Goal: Information Seeking & Learning: Learn about a topic

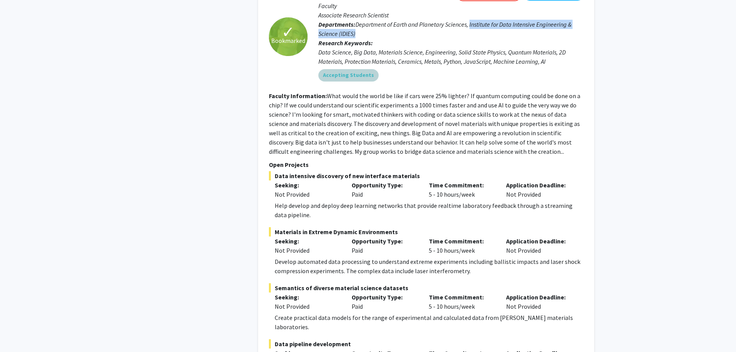
scroll to position [3281, 0]
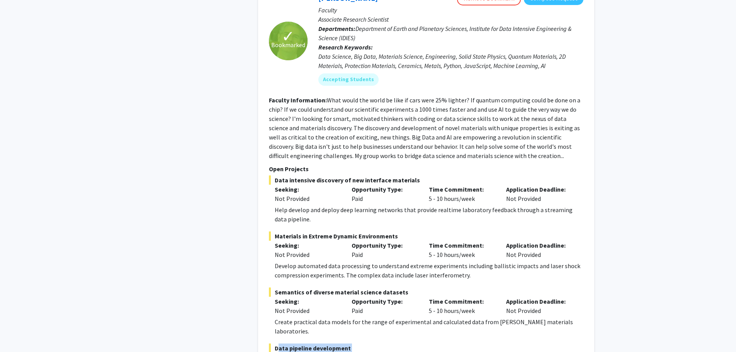
drag, startPoint x: 543, startPoint y: 315, endPoint x: 272, endPoint y: 273, distance: 274.0
copy div "Data pipeline development Seeking: Not Provided Opportunity Type: Paid Time Com…"
drag, startPoint x: 464, startPoint y: 210, endPoint x: 410, endPoint y: 211, distance: 54.1
click at [410, 261] on div "Develop automated data processing to understand extreme experiments including b…" at bounding box center [429, 270] width 309 height 19
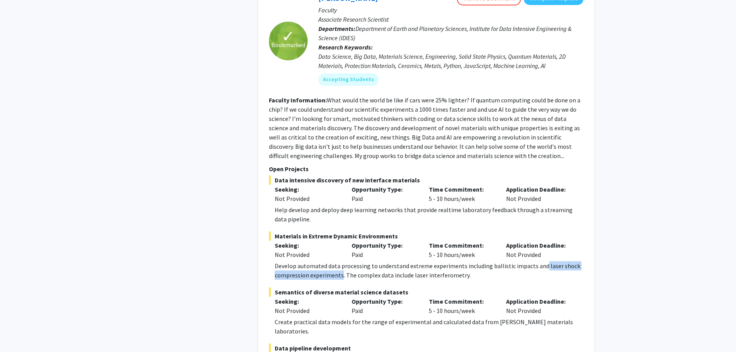
drag, startPoint x: 540, startPoint y: 202, endPoint x: 340, endPoint y: 213, distance: 200.7
click at [340, 261] on div "Develop automated data processing to understand extreme experiments including b…" at bounding box center [429, 270] width 309 height 19
drag, startPoint x: 541, startPoint y: 315, endPoint x: 276, endPoint y: 269, distance: 269.3
copy div "Data pipeline development Seeking: Not Provided Opportunity Type: Paid Time Com…"
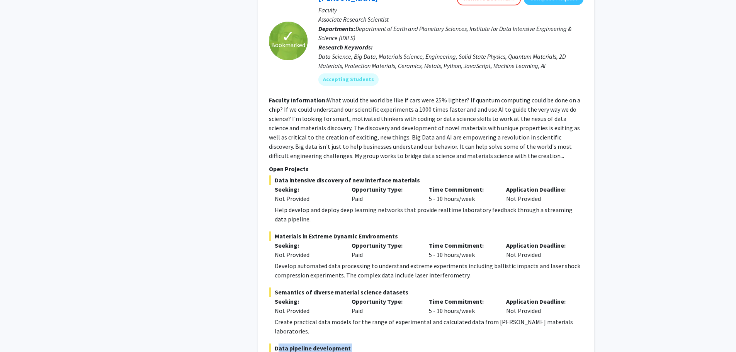
drag, startPoint x: 367, startPoint y: 303, endPoint x: 402, endPoint y: 303, distance: 34.8
